Goal: Transaction & Acquisition: Purchase product/service

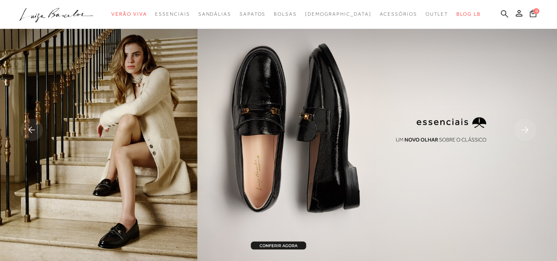
click at [501, 16] on icon at bounding box center [504, 14] width 7 height 8
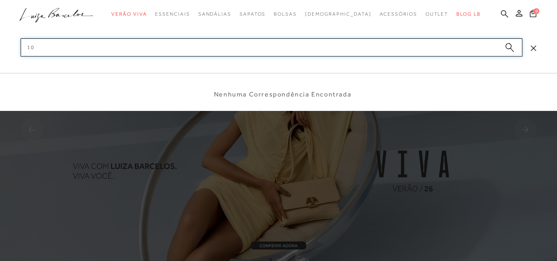
type input "1"
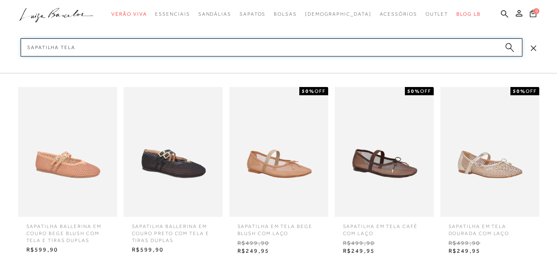
type input "sapatilha tela"
click at [377, 178] on img at bounding box center [384, 152] width 99 height 130
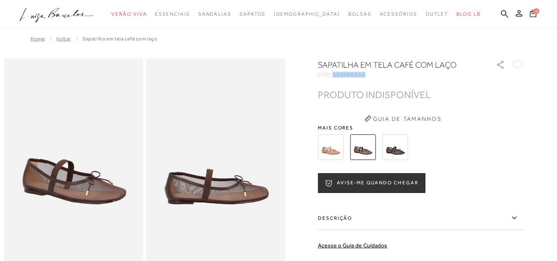
drag, startPoint x: 0, startPoint y: 0, endPoint x: 382, endPoint y: 75, distance: 388.9
click at [382, 75] on div "CÓD: 130600544" at bounding box center [400, 74] width 165 height 5
copy span "130600544"
